Goal: Information Seeking & Learning: Learn about a topic

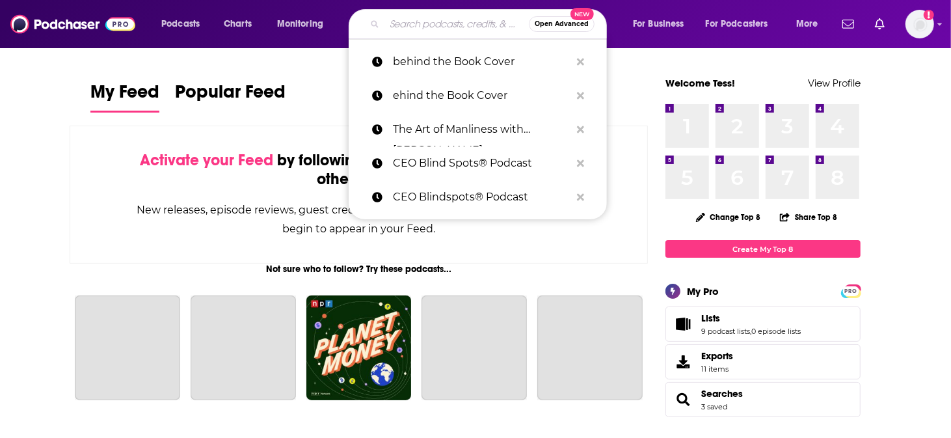
click at [453, 25] on input "Search podcasts, credits, & more..." at bounding box center [456, 24] width 144 height 21
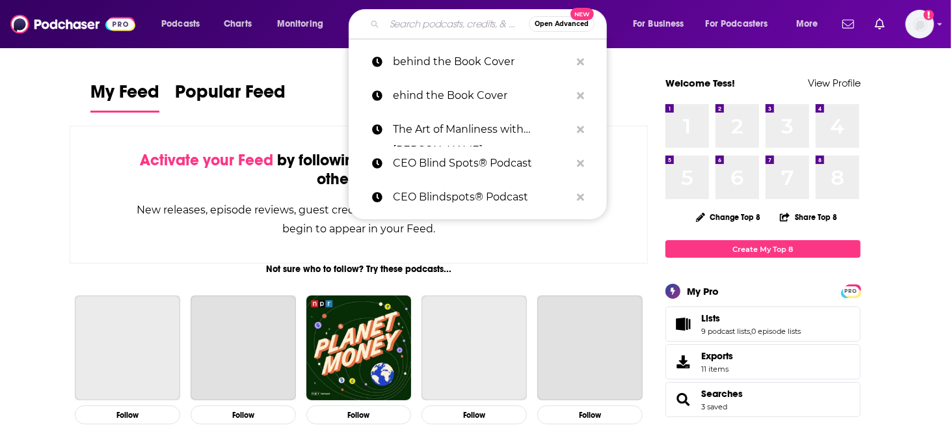
paste input "The Art of Manliness with [PERSON_NAME]"
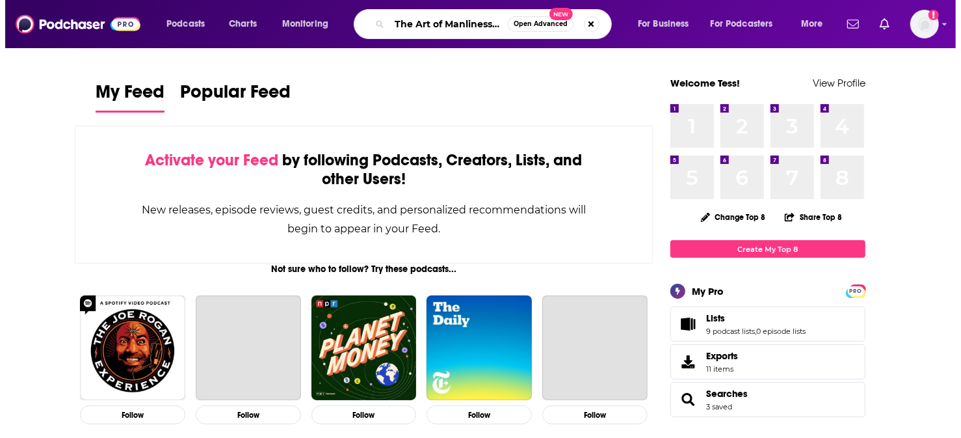
scroll to position [0, 14]
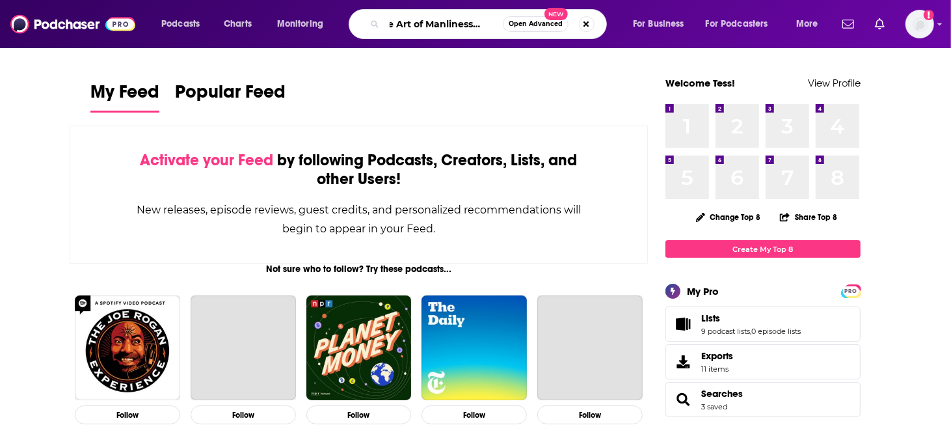
type input "The Art of Manliness with [PERSON_NAME]"
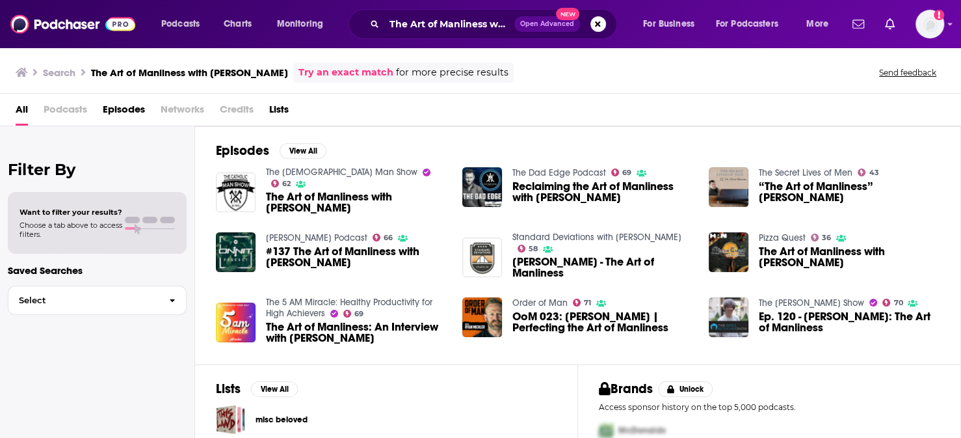
click at [297, 191] on span "The Art of Manliness with [PERSON_NAME]" at bounding box center [356, 202] width 181 height 22
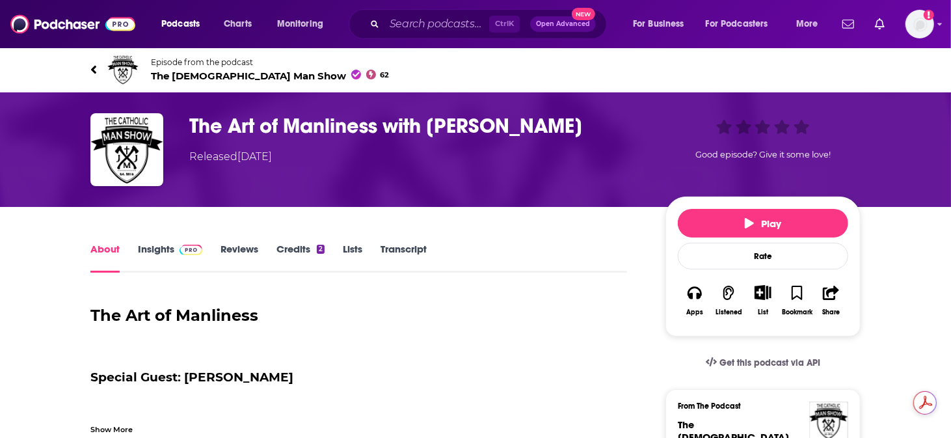
click at [197, 243] on link "Insights" at bounding box center [170, 258] width 64 height 30
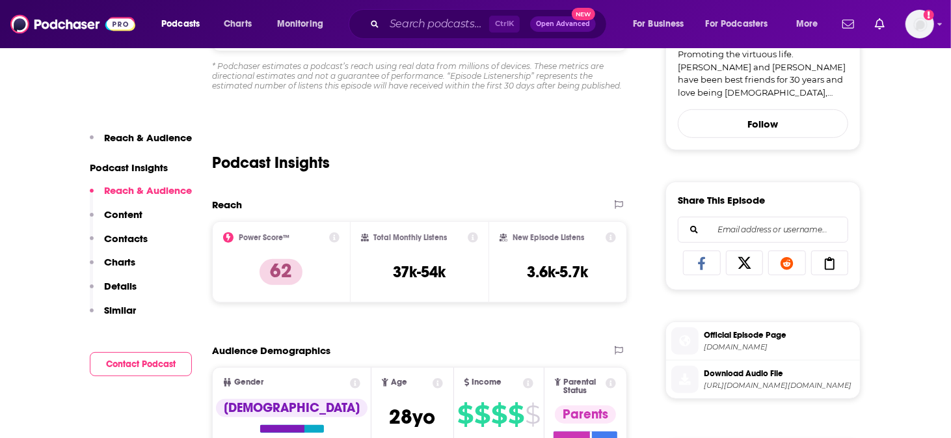
scroll to position [542, 0]
